Goal: Navigation & Orientation: Find specific page/section

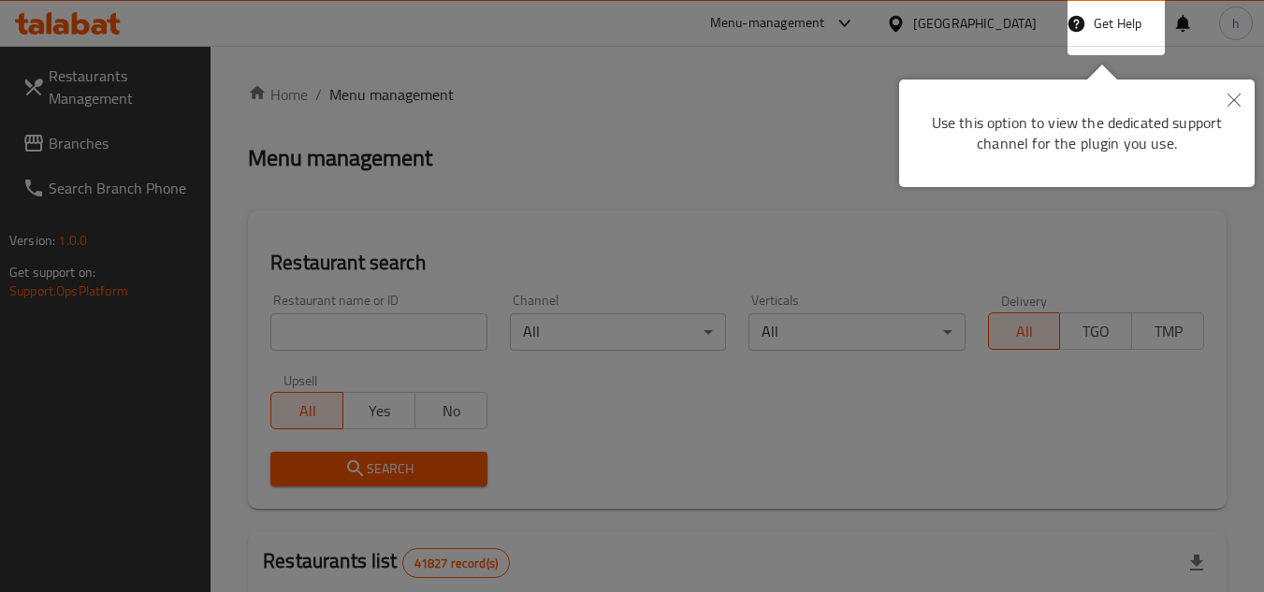
click at [895, 109] on div at bounding box center [632, 296] width 1264 height 592
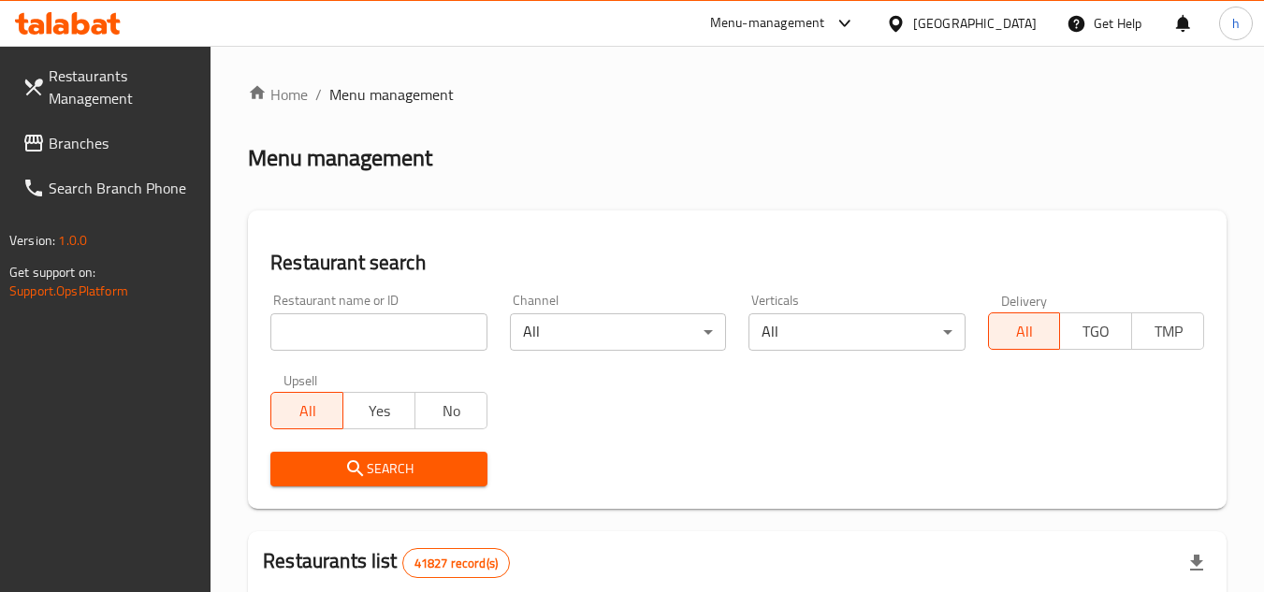
click at [990, 27] on div "[GEOGRAPHIC_DATA]" at bounding box center [975, 23] width 124 height 21
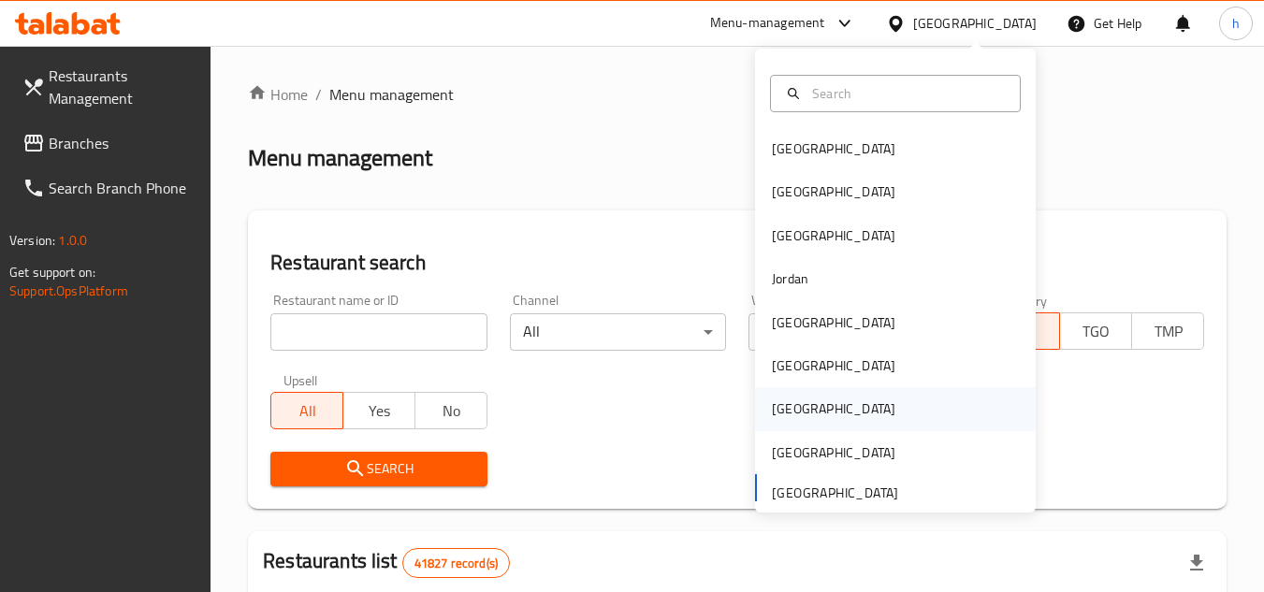
click at [815, 411] on div "Qatar" at bounding box center [895, 408] width 281 height 43
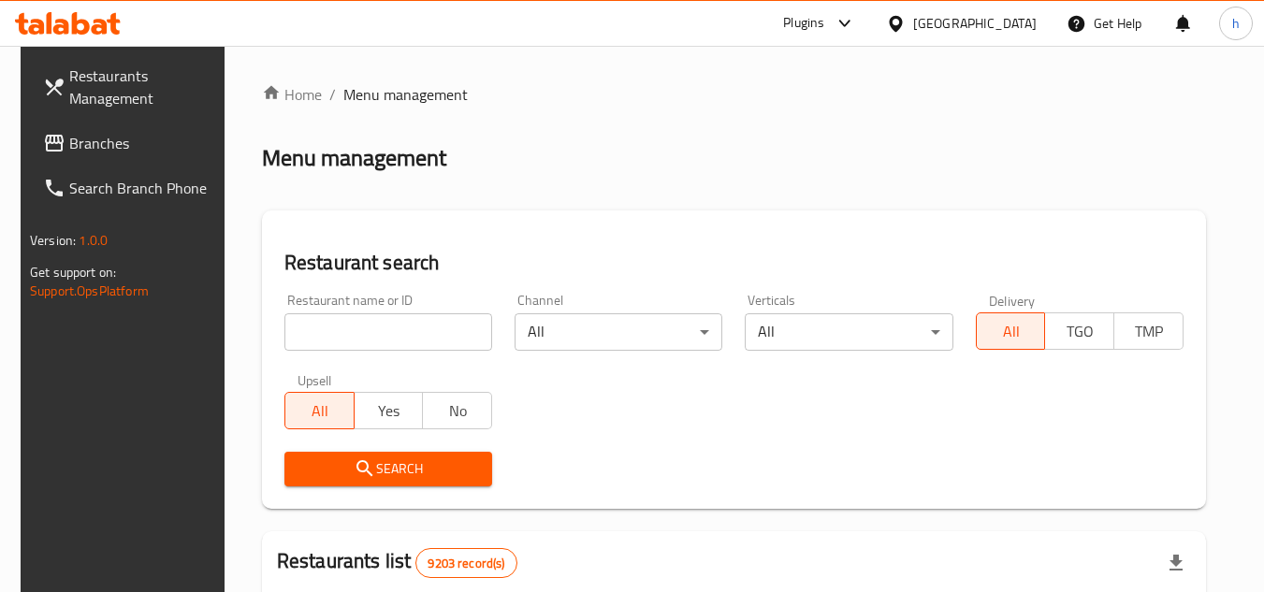
click at [1010, 20] on div "Qatar" at bounding box center [975, 23] width 124 height 21
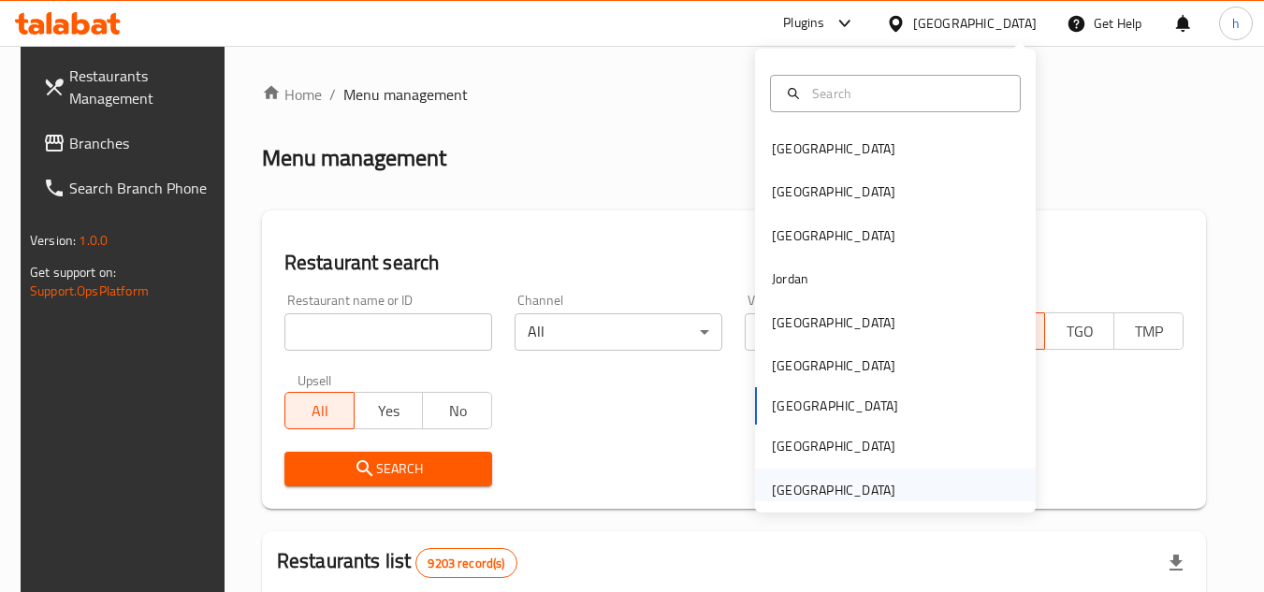
click at [871, 491] on div "[GEOGRAPHIC_DATA]" at bounding box center [834, 490] width 124 height 21
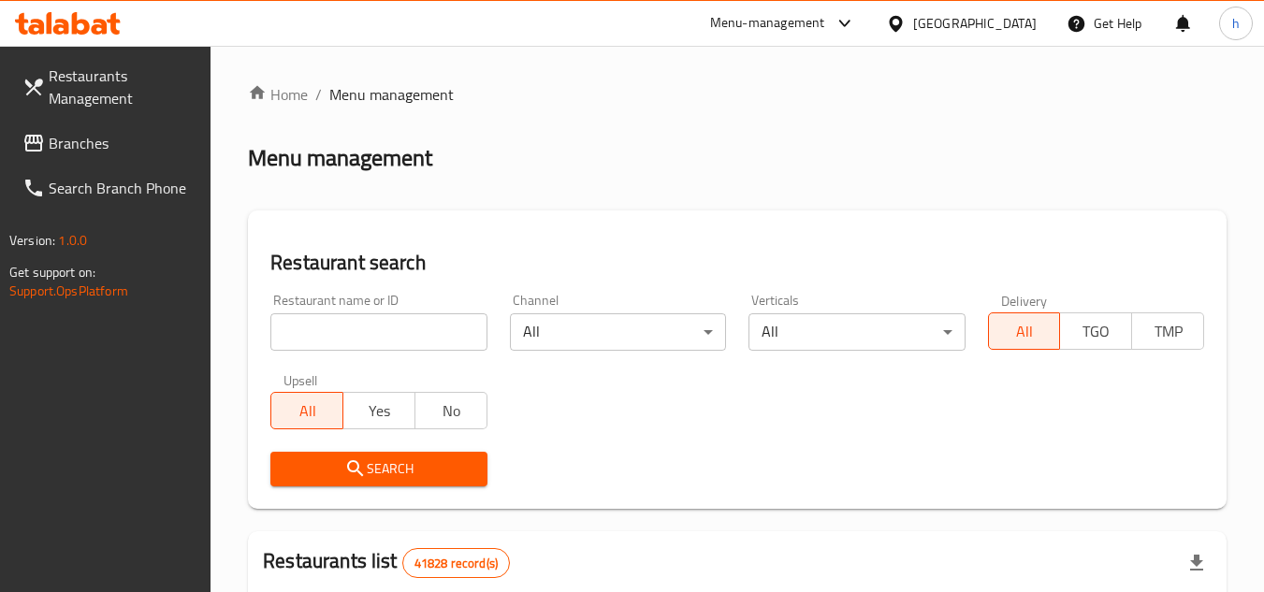
drag, startPoint x: 92, startPoint y: 134, endPoint x: 200, endPoint y: 138, distance: 108.6
click at [92, 134] on span "Branches" at bounding box center [123, 143] width 148 height 22
click at [814, 22] on div "Menu-management" at bounding box center [767, 23] width 115 height 22
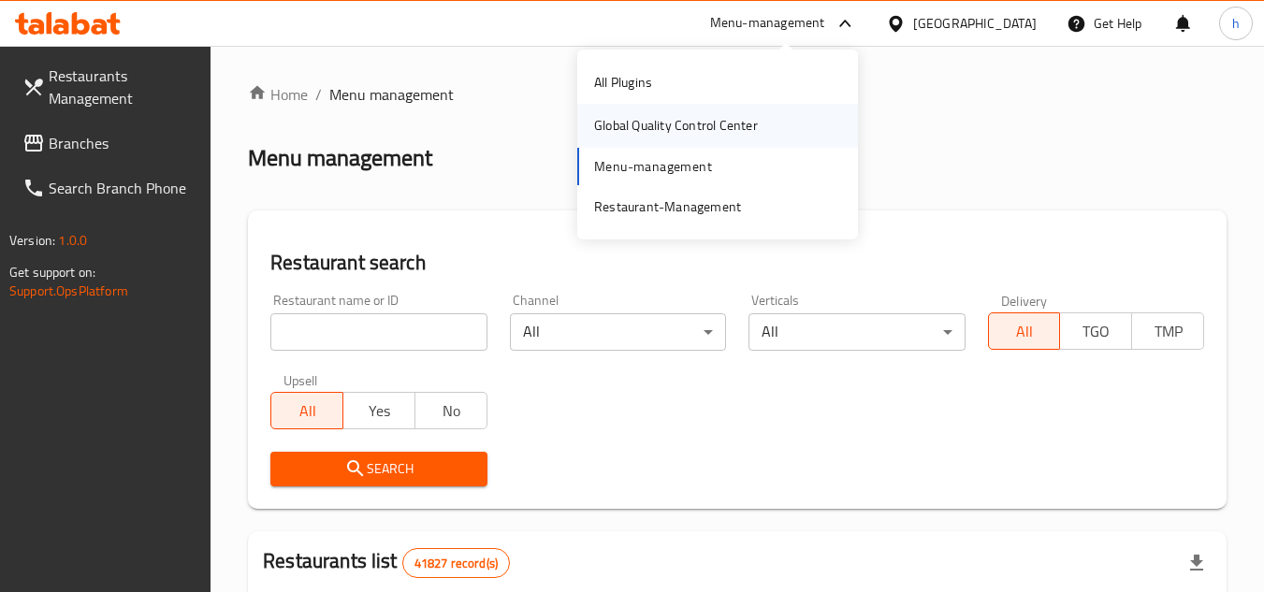
click at [688, 135] on div "Global Quality Control Center" at bounding box center [676, 125] width 164 height 21
